Goal: Find specific page/section: Find specific page/section

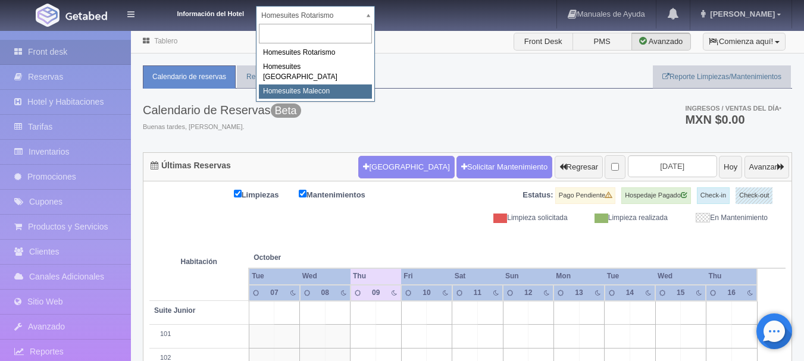
select select "594"
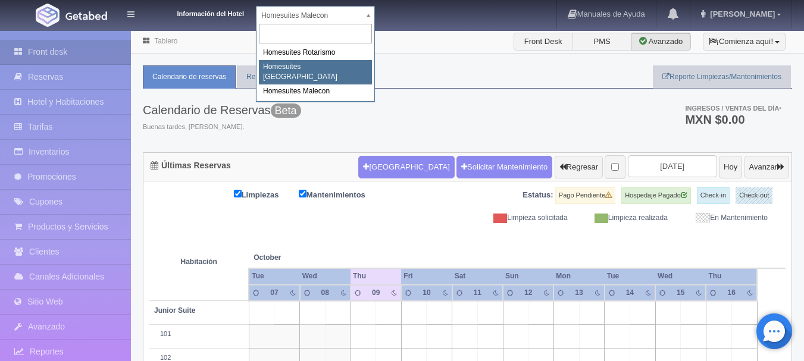
select select "593"
